Goal: Task Accomplishment & Management: Use online tool/utility

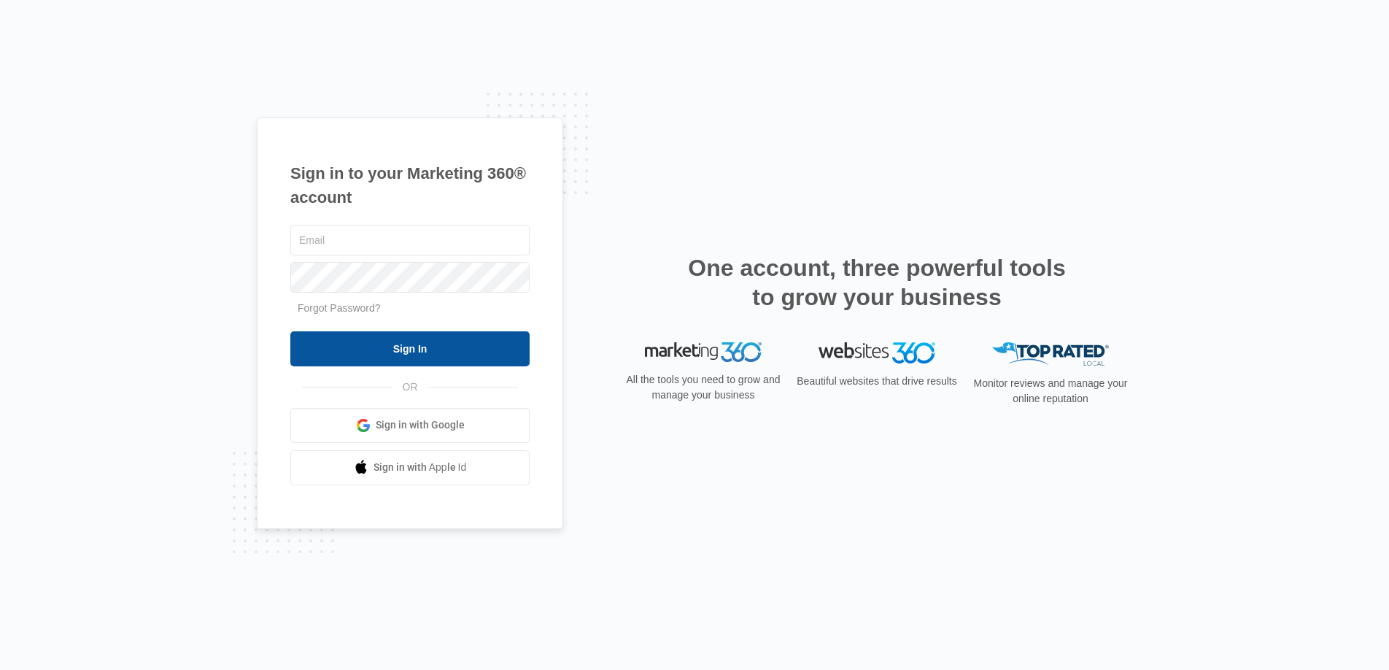
type input "joel.green@madwire.com"
click at [431, 355] on input "Sign In" at bounding box center [409, 348] width 239 height 35
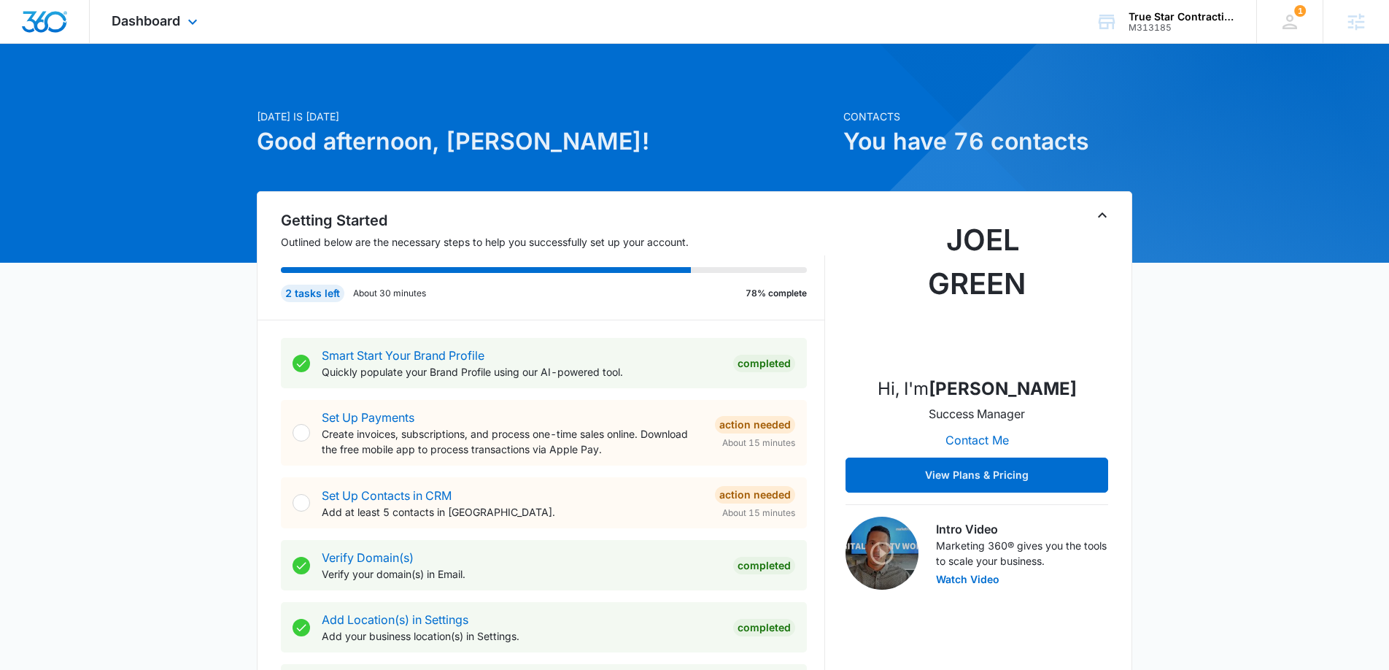
click at [171, 29] on div "Dashboard Apps Reputation Websites Forms CRM Email Social Payments POS Content …" at bounding box center [157, 21] width 134 height 43
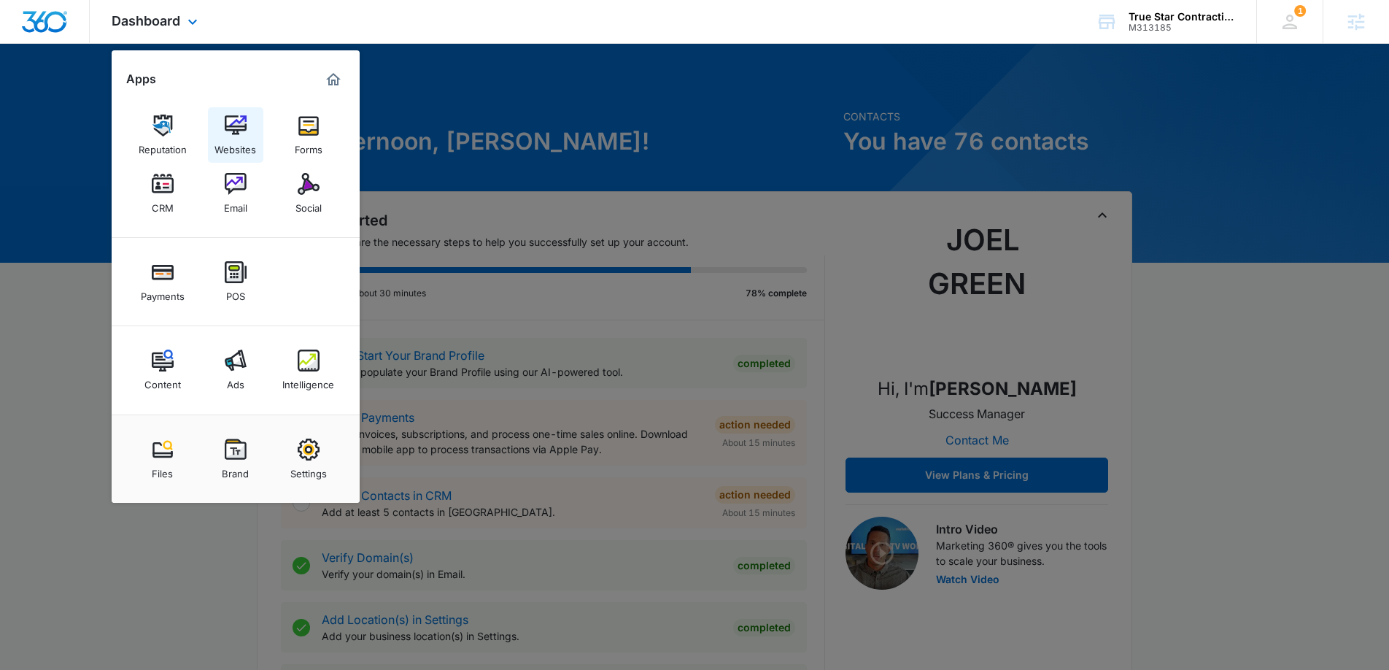
click at [240, 139] on div "Websites" at bounding box center [235, 145] width 42 height 19
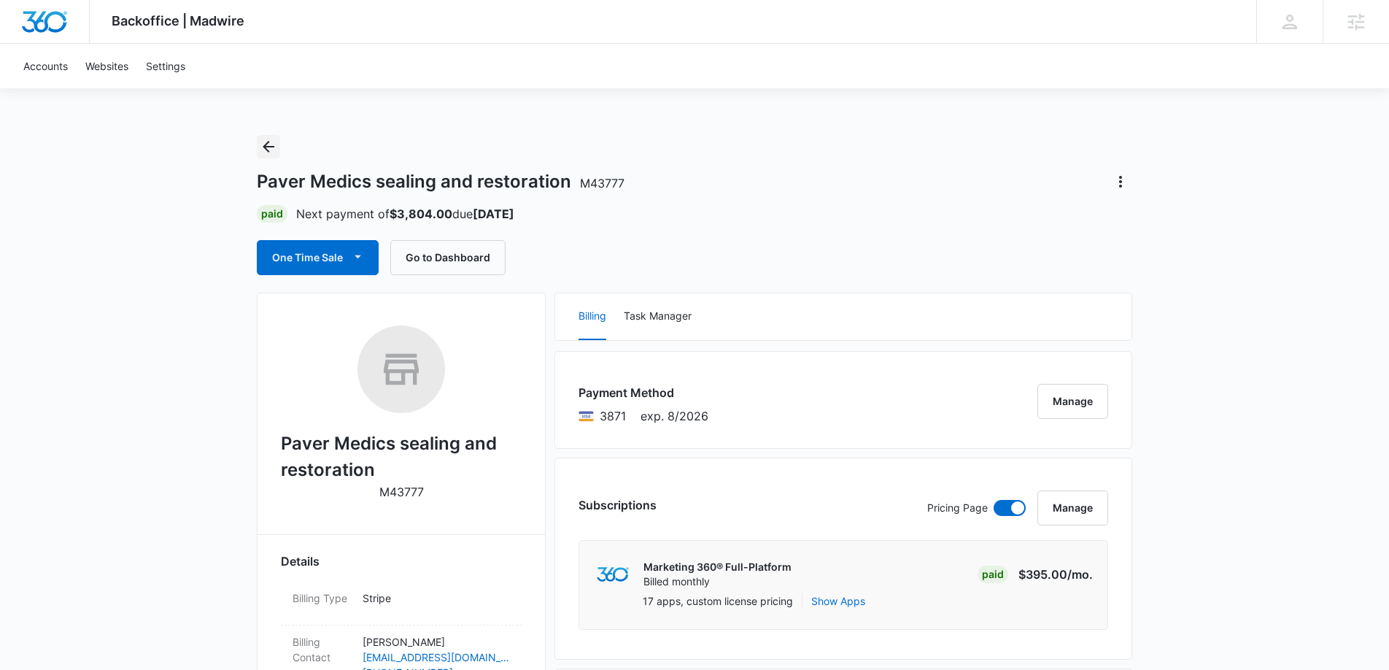
click at [264, 136] on button "Back" at bounding box center [268, 146] width 23 height 23
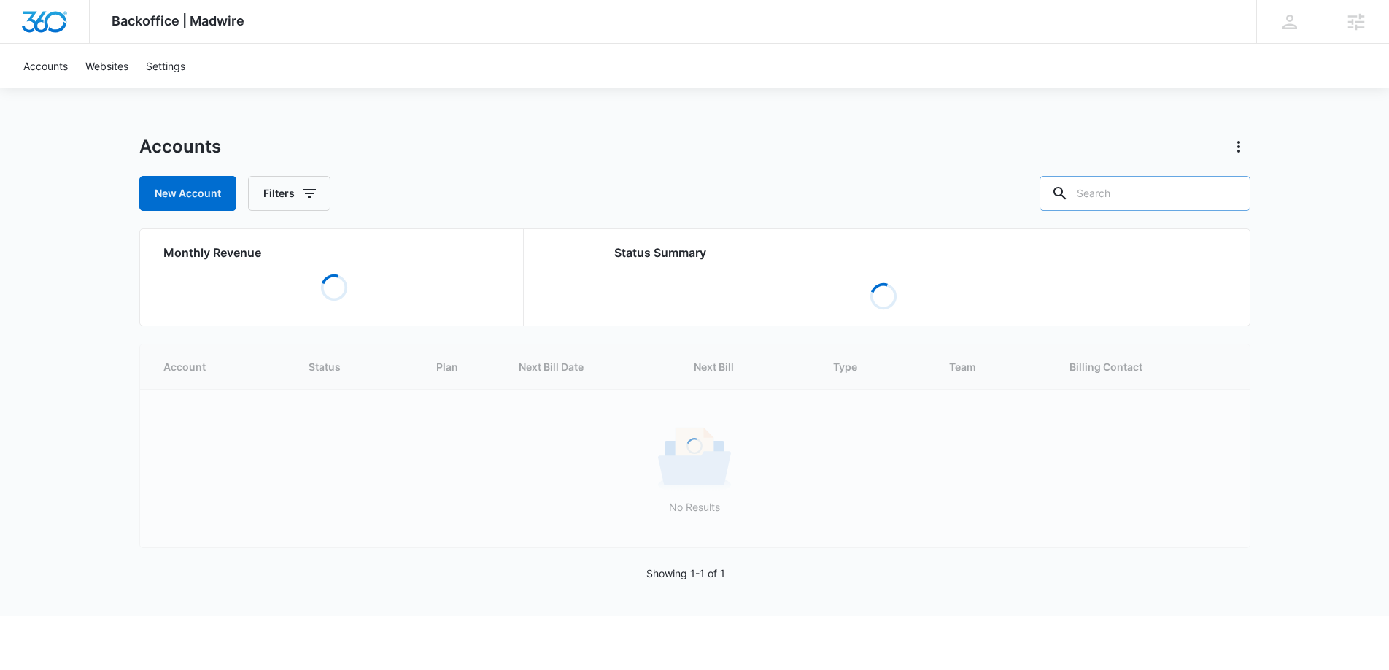
drag, startPoint x: 1186, startPoint y: 199, endPoint x: 1194, endPoint y: 201, distance: 7.4
click at [1194, 201] on input "text" at bounding box center [1145, 193] width 211 height 35
type input "true star contracting"
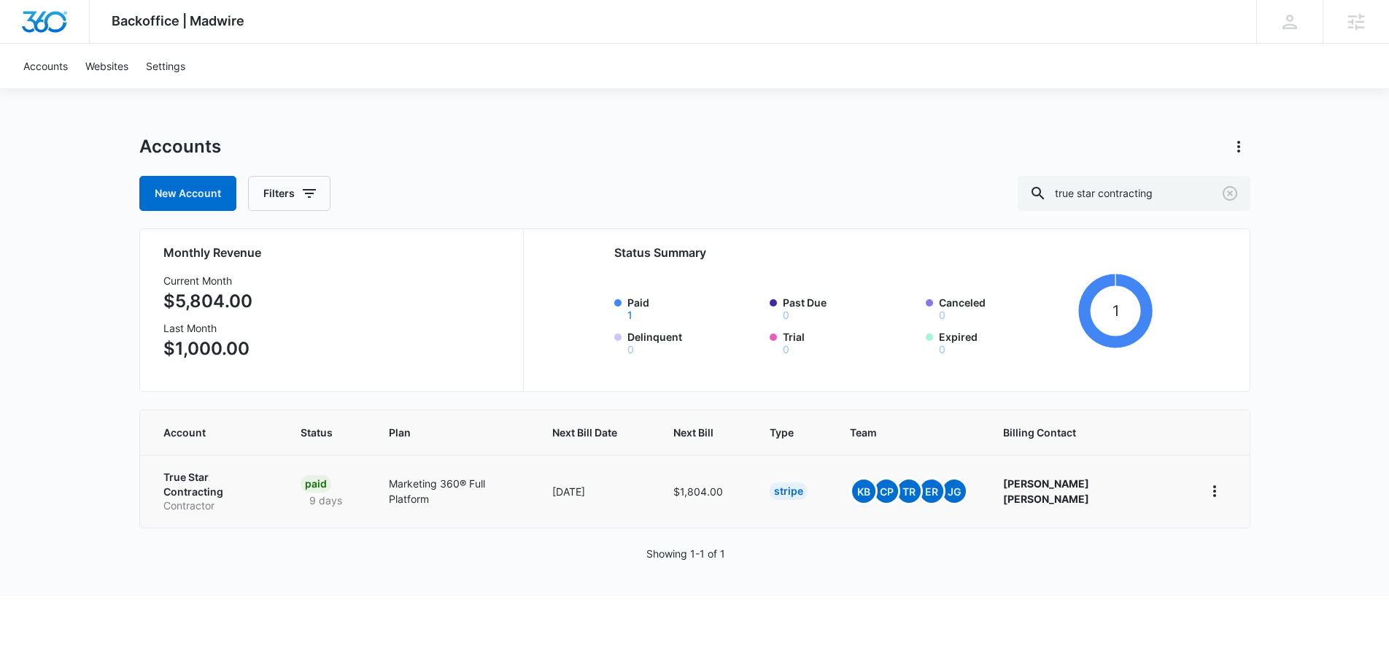
click at [206, 480] on p "True Star Contracting" at bounding box center [214, 484] width 102 height 28
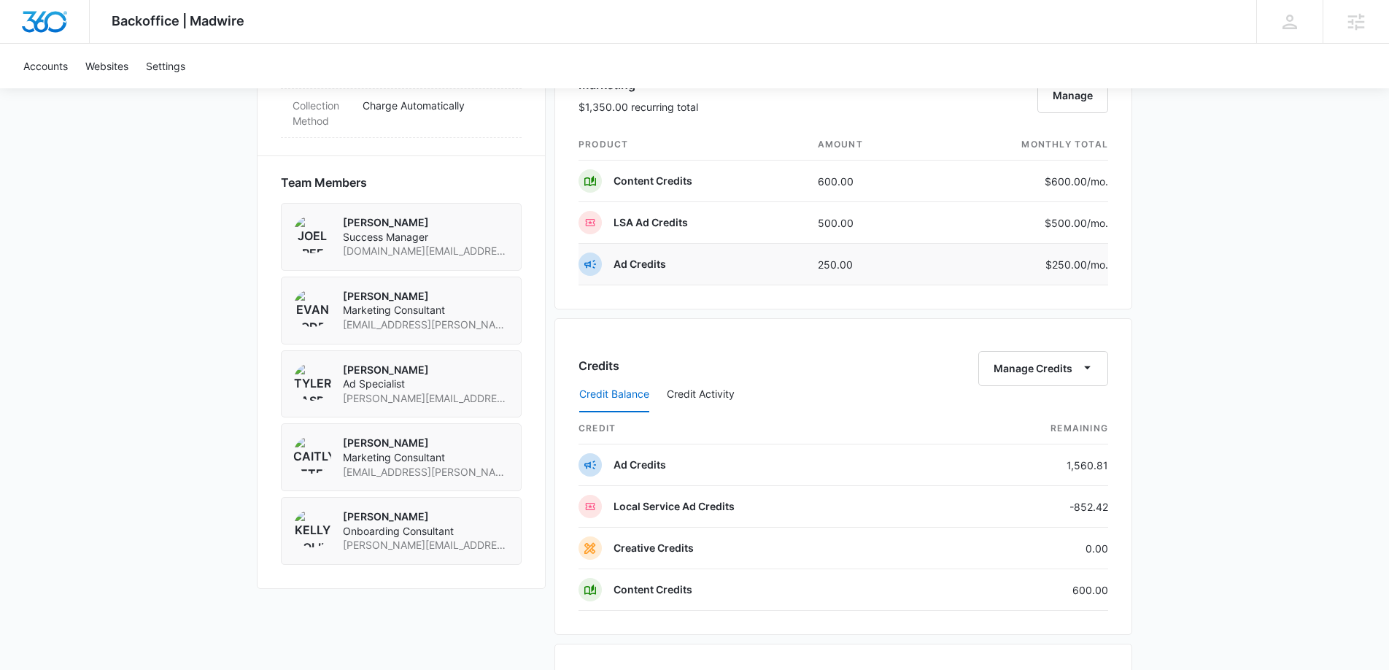
scroll to position [1183, 0]
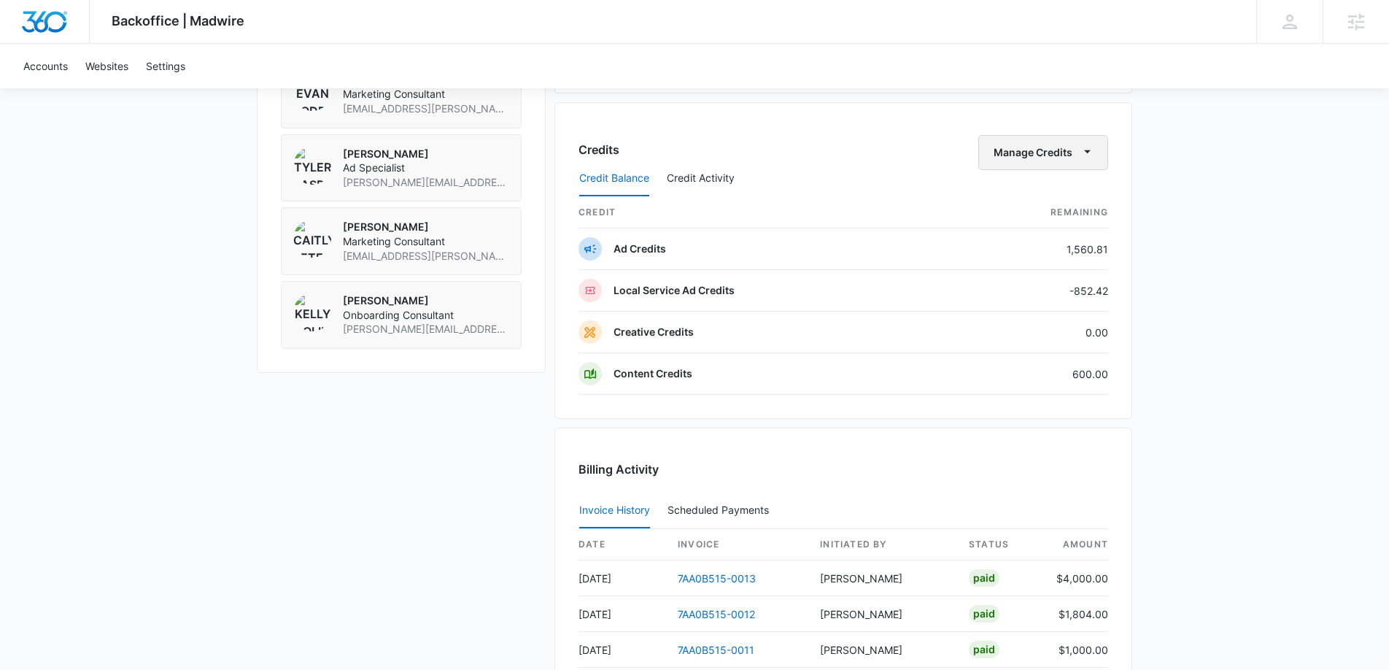
click at [1091, 154] on icon "button" at bounding box center [1087, 151] width 15 height 15
click at [1080, 204] on button "Transfer Credits" at bounding box center [1044, 199] width 129 height 22
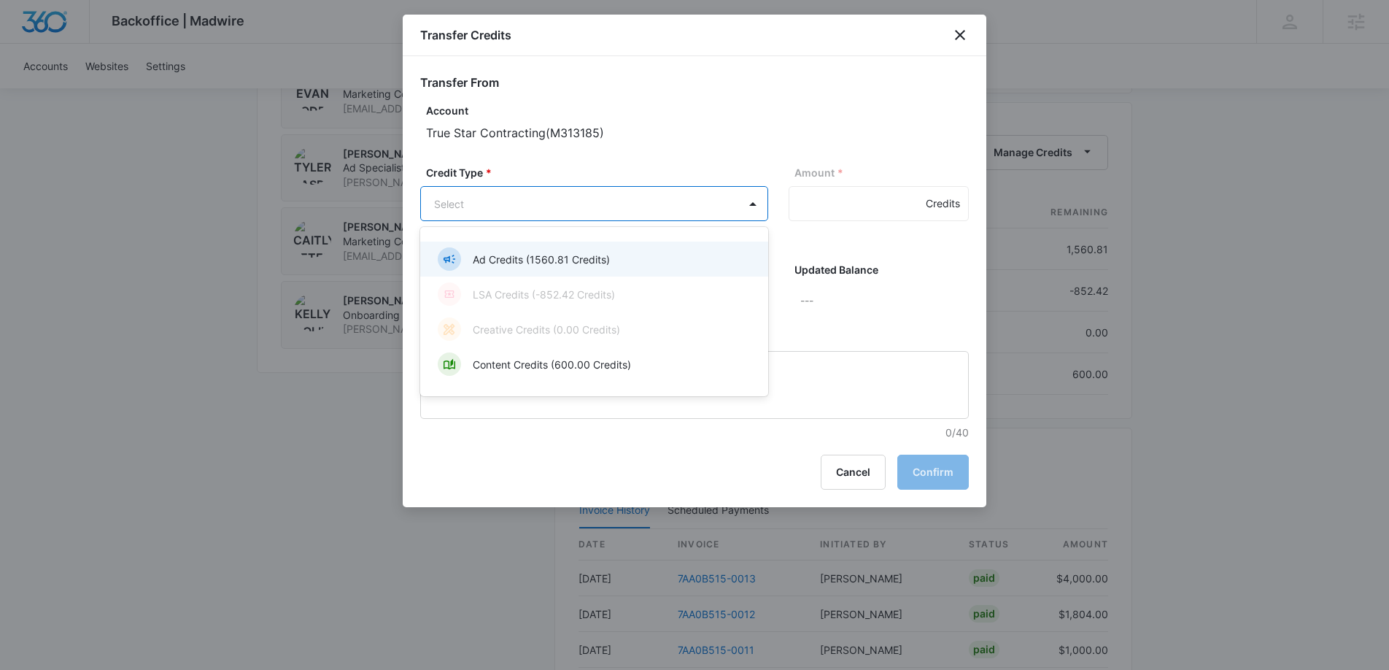
click at [569, 264] on p "Ad Credits (1560.81 Credits)" at bounding box center [541, 259] width 137 height 15
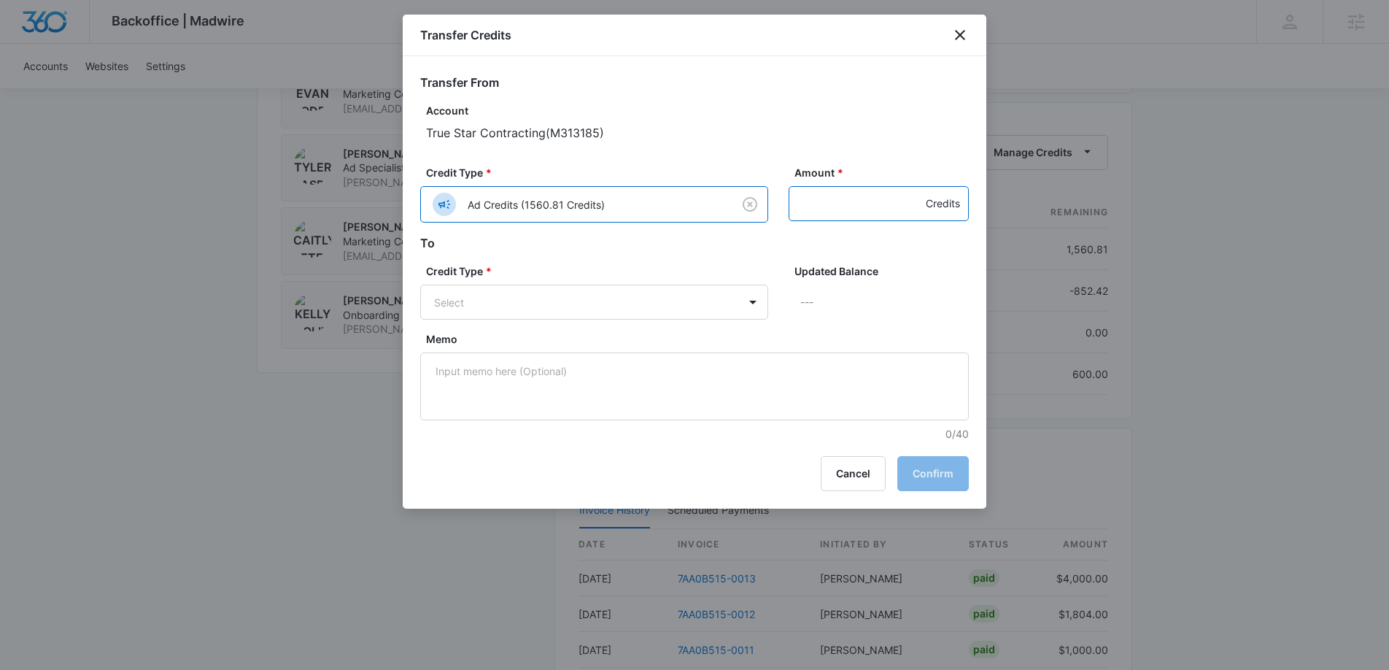
click at [860, 203] on input "Amount *" at bounding box center [879, 203] width 180 height 35
type input "1500"
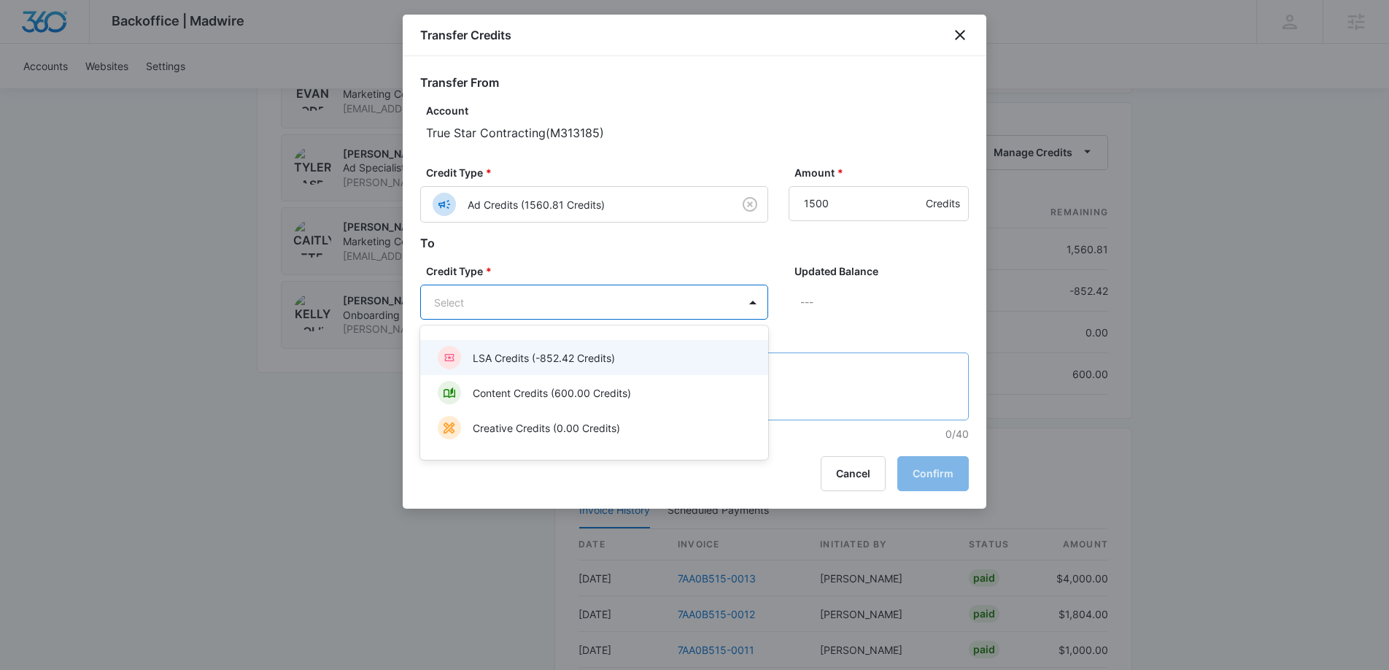
click at [545, 356] on p "LSA Credits (-852.42 Credits)" at bounding box center [544, 357] width 142 height 15
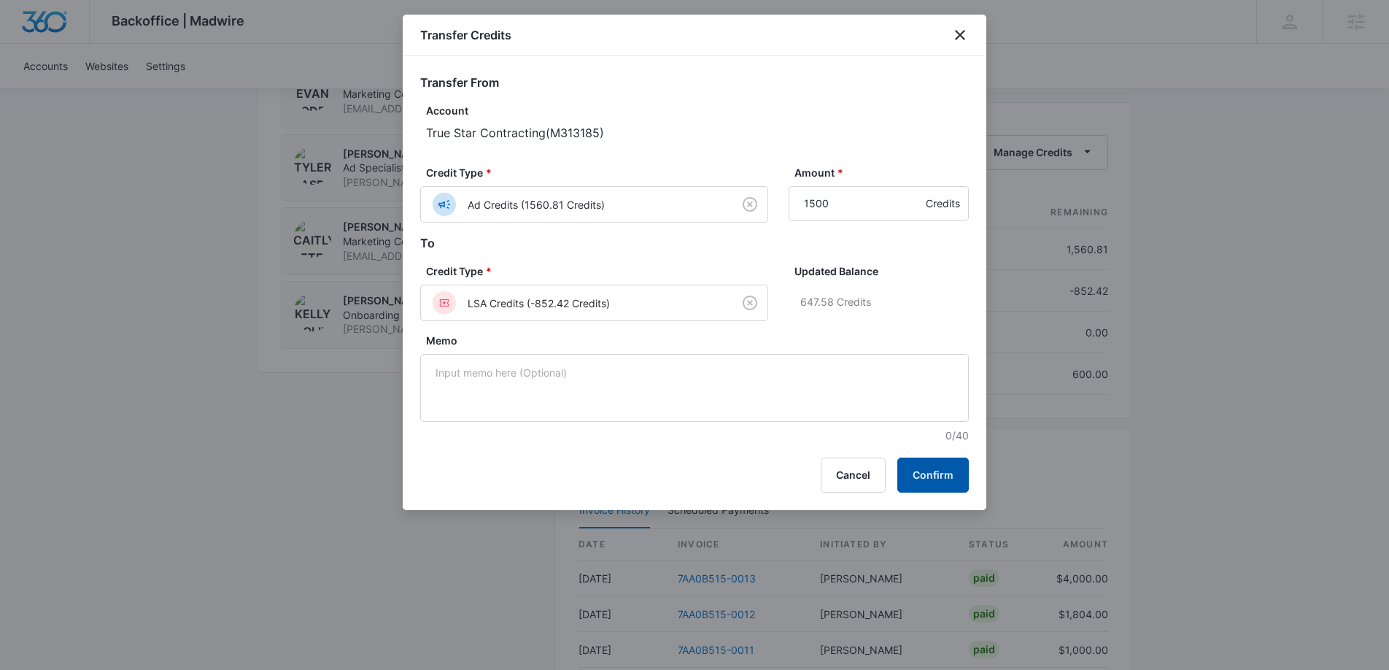
click at [942, 472] on button "Confirm" at bounding box center [932, 474] width 71 height 35
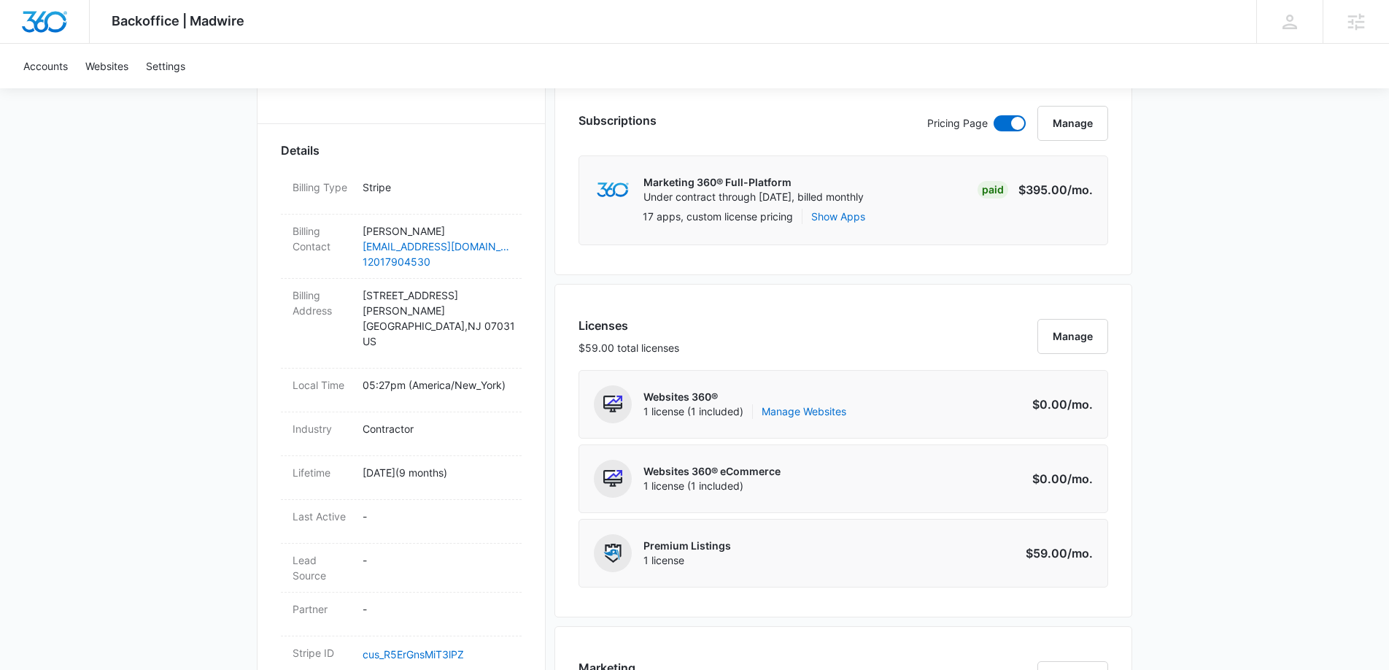
scroll to position [0, 0]
